Goal: Navigation & Orientation: Understand site structure

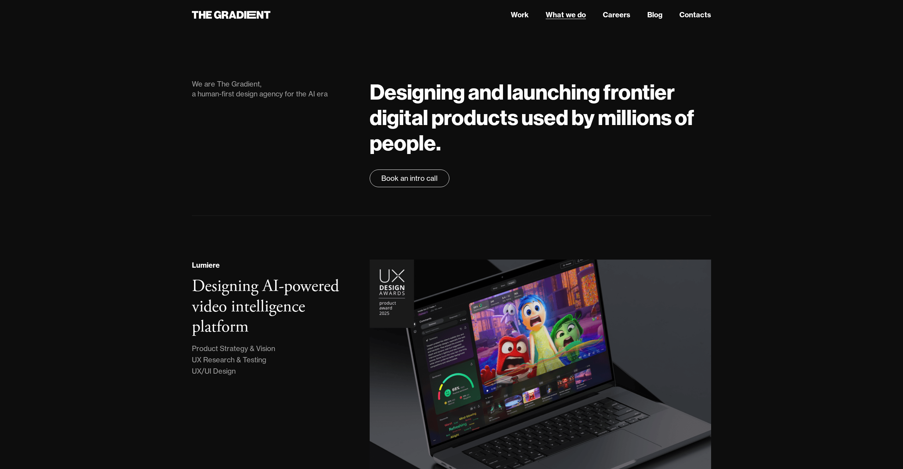
click at [567, 13] on link "What we do" at bounding box center [566, 15] width 40 height 11
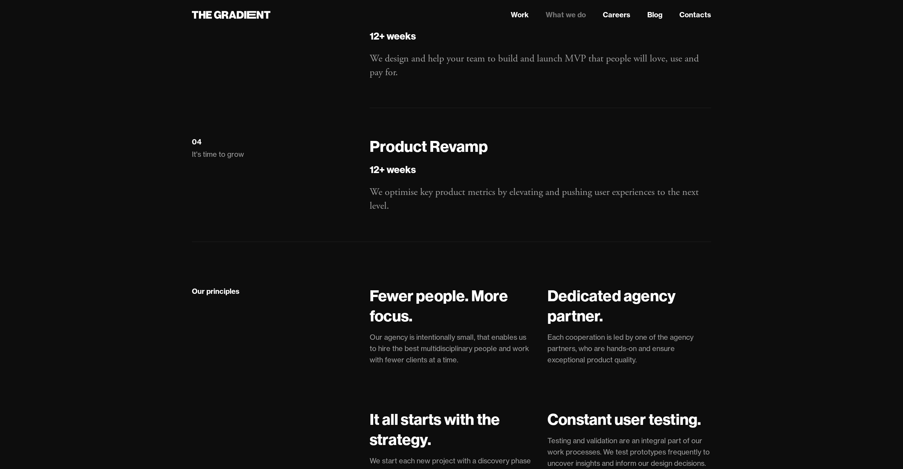
scroll to position [1240, 0]
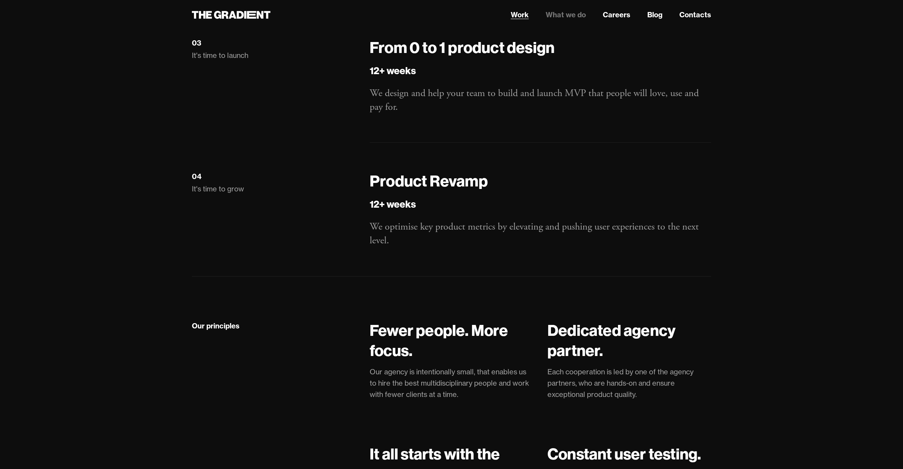
click at [517, 16] on link "Work" at bounding box center [520, 15] width 18 height 11
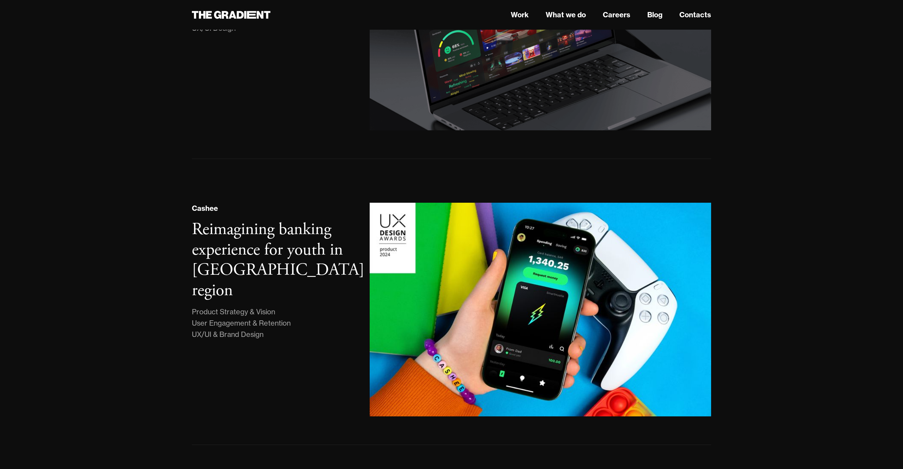
scroll to position [336, 0]
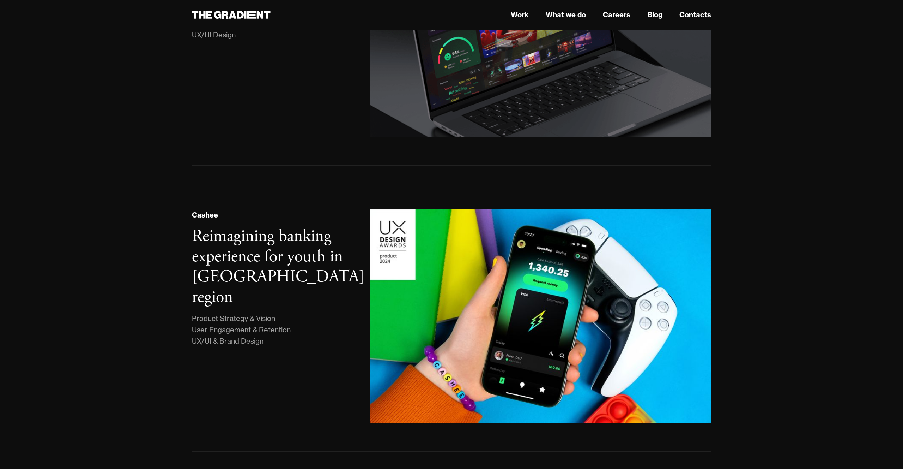
click at [556, 12] on link "What we do" at bounding box center [566, 15] width 40 height 11
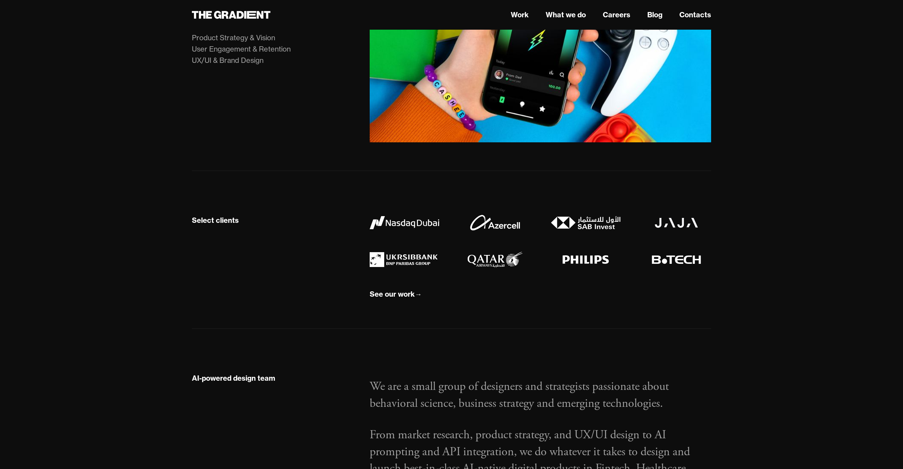
scroll to position [733, 0]
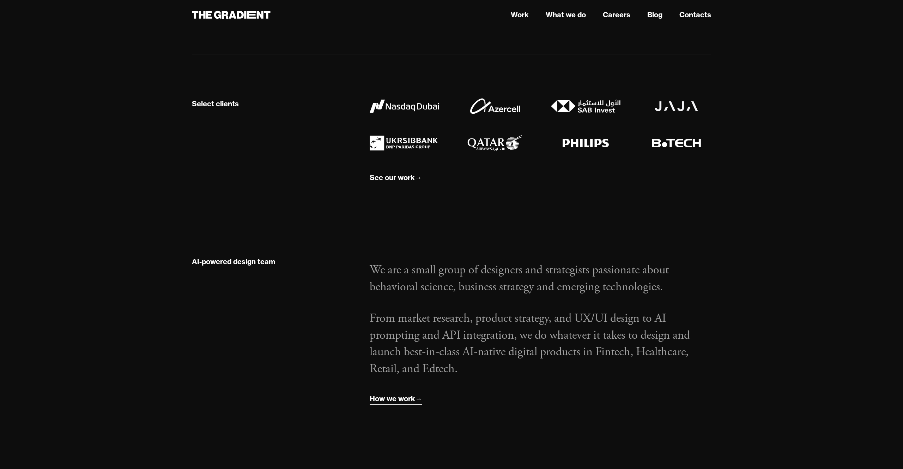
click at [400, 396] on div "How we work" at bounding box center [393, 398] width 46 height 9
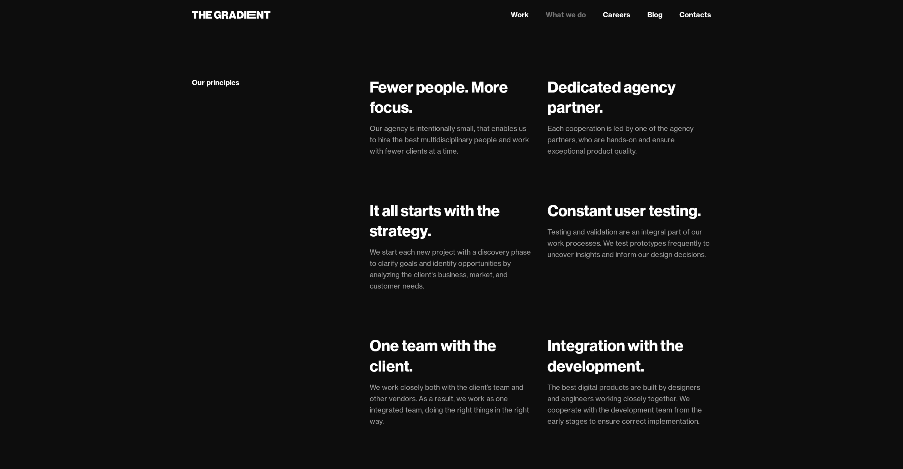
scroll to position [1518, 0]
